Goal: Task Accomplishment & Management: Manage account settings

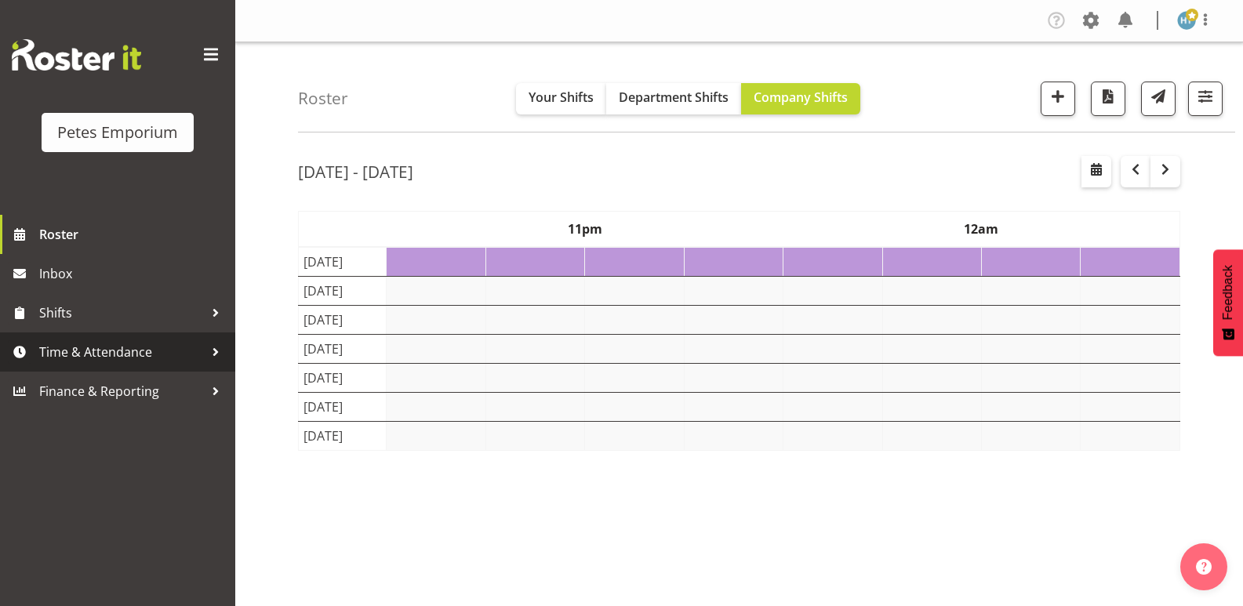
click at [115, 351] on span "Time & Attendance" at bounding box center [121, 352] width 165 height 24
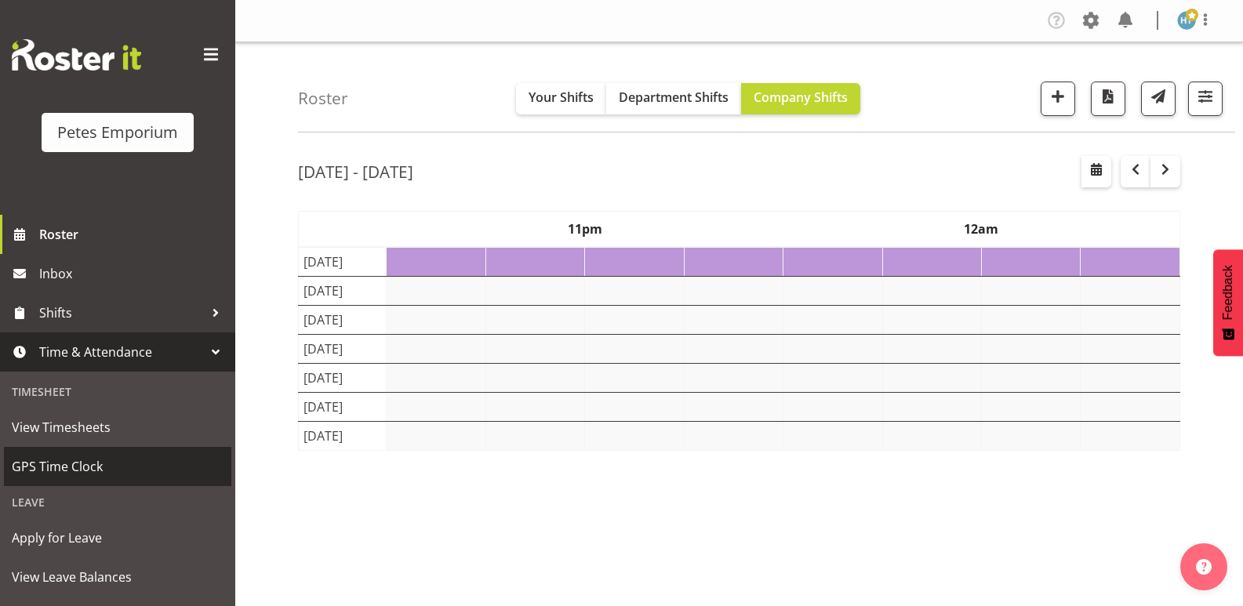
click at [89, 464] on span "GPS Time Clock" at bounding box center [118, 467] width 212 height 24
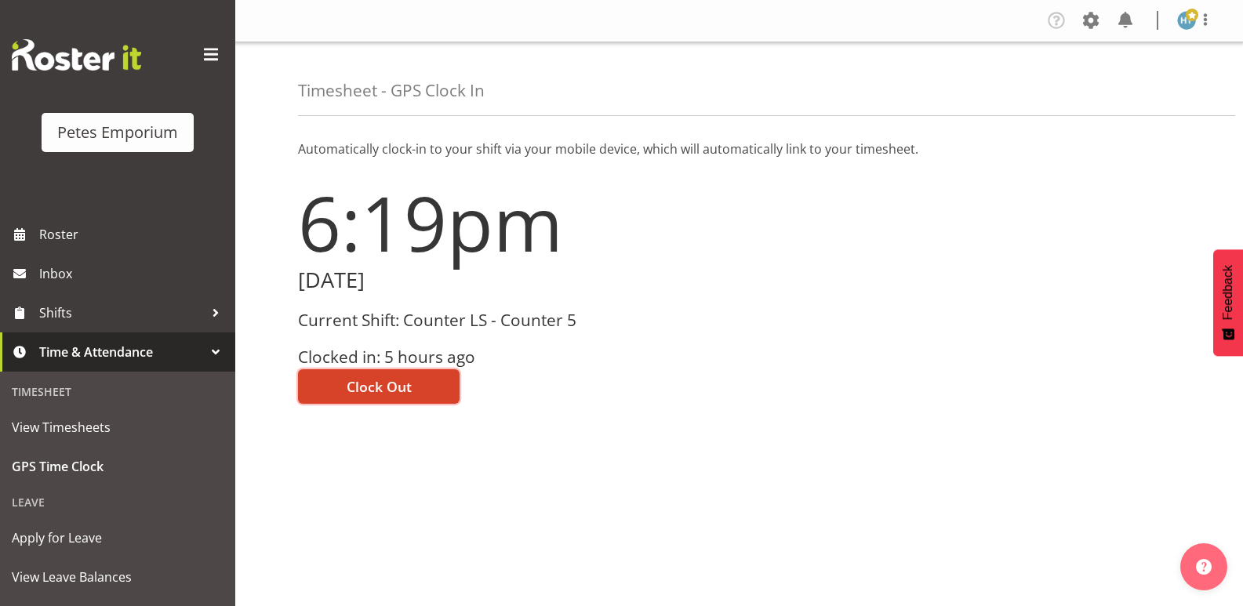
click at [407, 380] on span "Clock Out" at bounding box center [379, 387] width 65 height 20
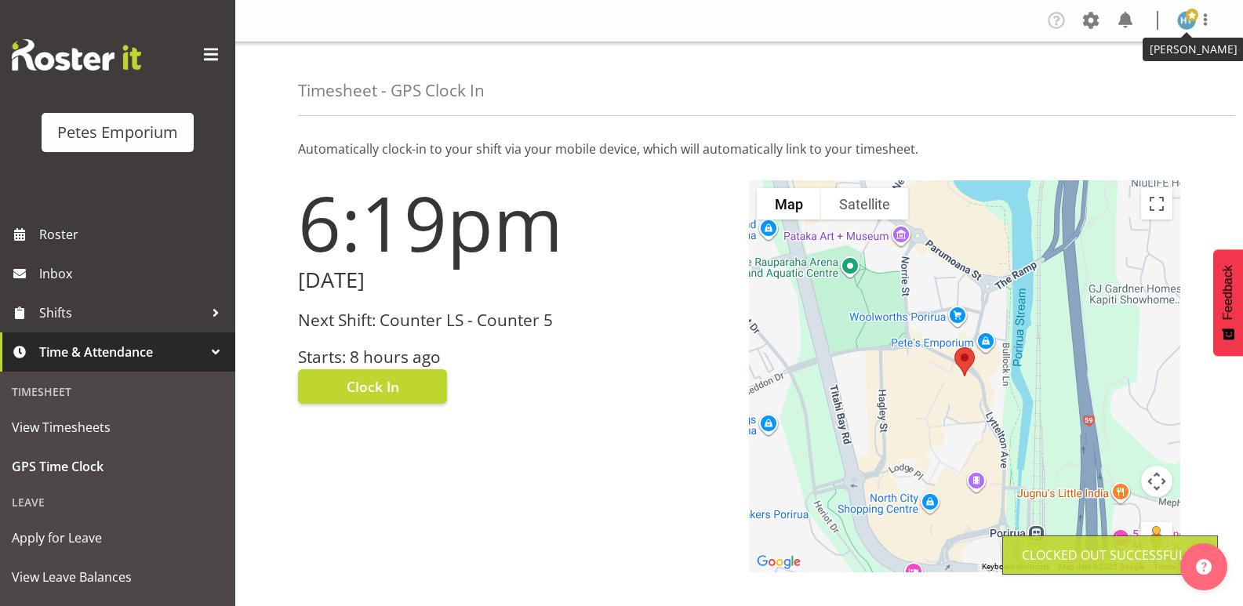
click at [1187, 24] on img at bounding box center [1187, 20] width 19 height 19
click at [1116, 84] on link "Log Out" at bounding box center [1140, 82] width 151 height 28
